Goal: Register for event/course

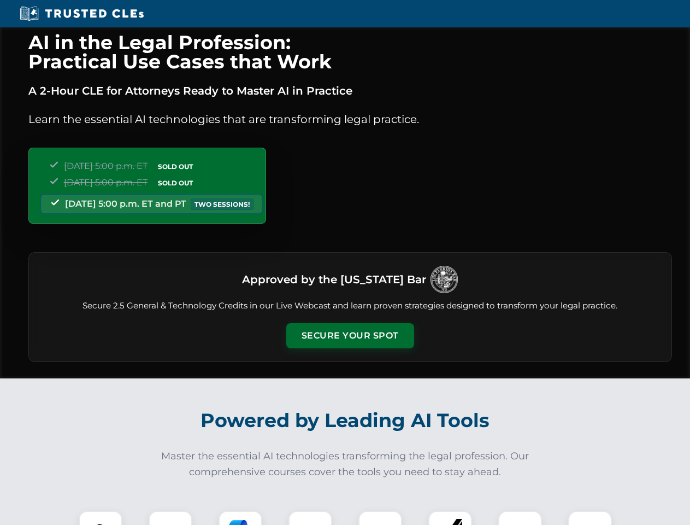
click at [350, 336] on button "Secure Your Spot" at bounding box center [350, 335] width 128 height 25
click at [101, 518] on img at bounding box center [101, 532] width 32 height 32
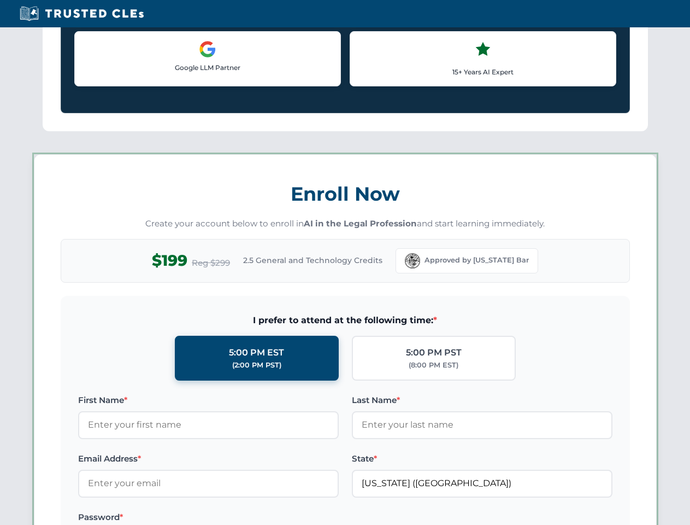
click at [240, 518] on label "Password *" at bounding box center [208, 516] width 261 height 13
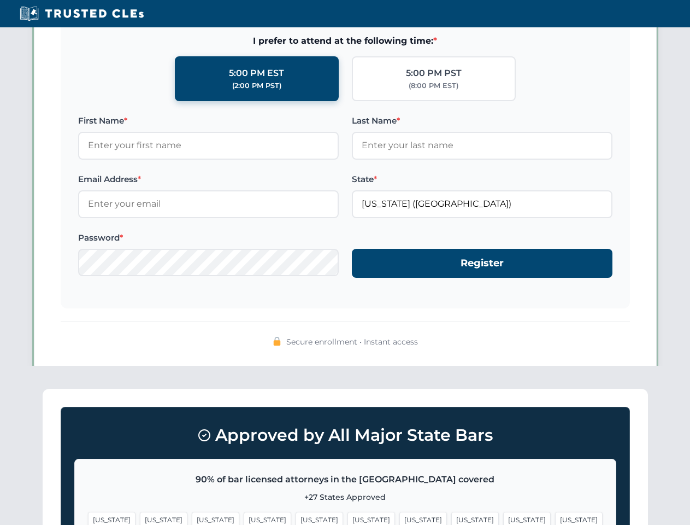
click at [503, 518] on span "[US_STATE]" at bounding box center [527, 520] width 48 height 16
